Goal: Transaction & Acquisition: Purchase product/service

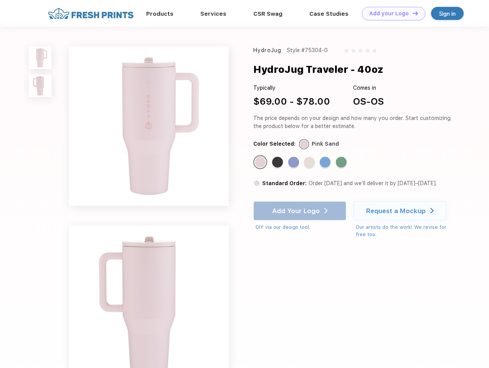
click at [390, 13] on link "Add your Logo Design Tool" at bounding box center [393, 13] width 63 height 13
click at [40, 58] on img at bounding box center [40, 57] width 23 height 23
click at [40, 86] on img at bounding box center [40, 85] width 23 height 23
click at [261, 163] on div "Standard Color" at bounding box center [260, 162] width 11 height 11
click at [278, 163] on div "Standard Color" at bounding box center [277, 162] width 11 height 11
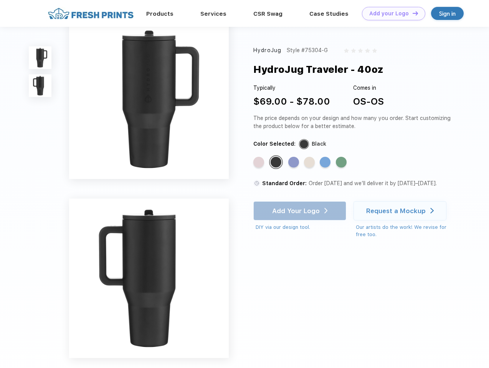
click at [294, 163] on div "Standard Color" at bounding box center [293, 162] width 11 height 11
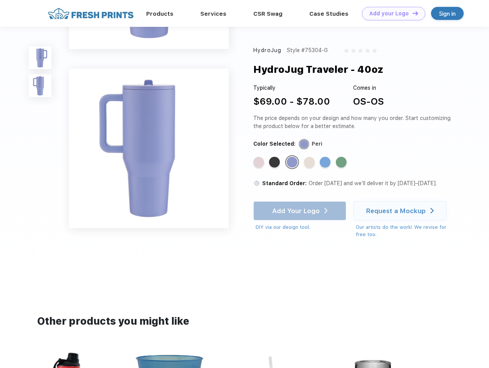
click at [310, 163] on div "Standard Color" at bounding box center [309, 162] width 11 height 11
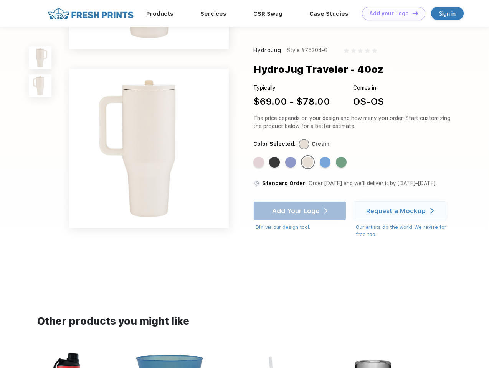
click at [326, 163] on div "Standard Color" at bounding box center [324, 162] width 11 height 11
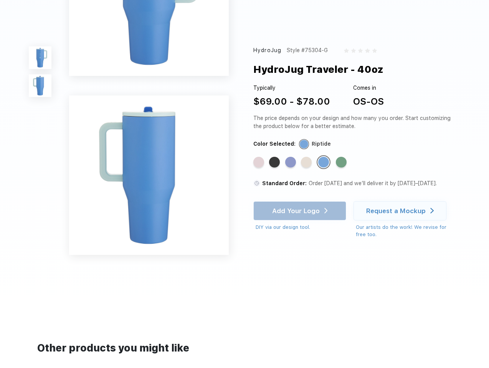
click at [342, 163] on div "Standard Color" at bounding box center [341, 162] width 11 height 11
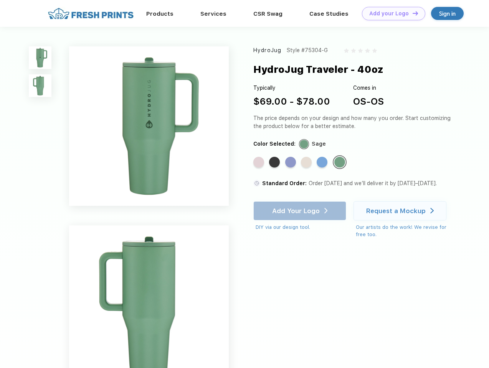
click at [300, 211] on div "Add Your Logo DIY via our design tool. Ah shoot! This product isn't up in our d…" at bounding box center [299, 216] width 93 height 30
